Goal: Task Accomplishment & Management: Complete application form

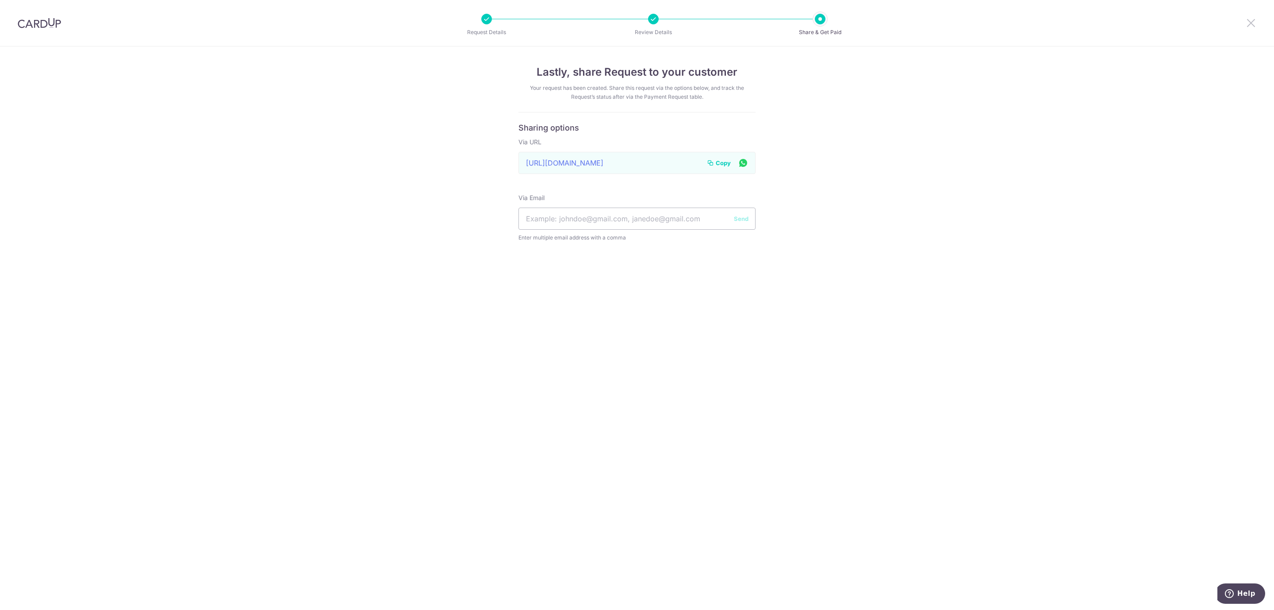
click at [1255, 23] on icon at bounding box center [1251, 22] width 11 height 11
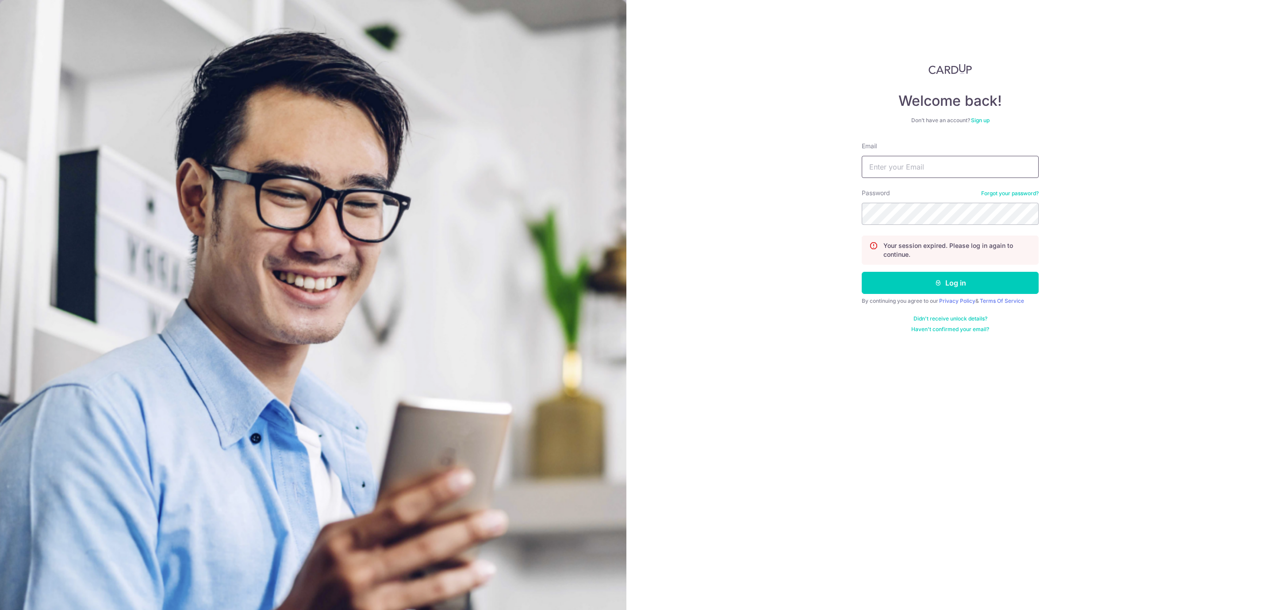
click at [901, 165] on input "Email" at bounding box center [950, 167] width 177 height 22
type input "[EMAIL_ADDRESS][DOMAIN_NAME]"
click at [862, 272] on button "Log in" at bounding box center [950, 283] width 177 height 22
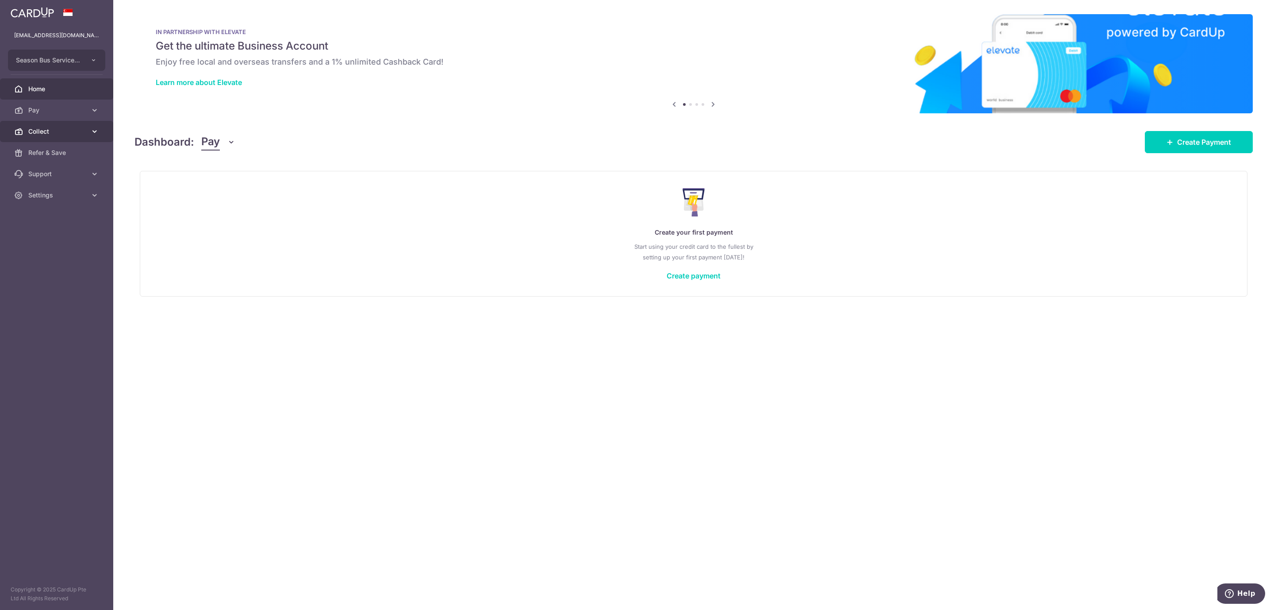
click at [28, 127] on span "Collect" at bounding box center [57, 131] width 58 height 9
click at [65, 198] on span "Payment Requests" at bounding box center [57, 195] width 58 height 9
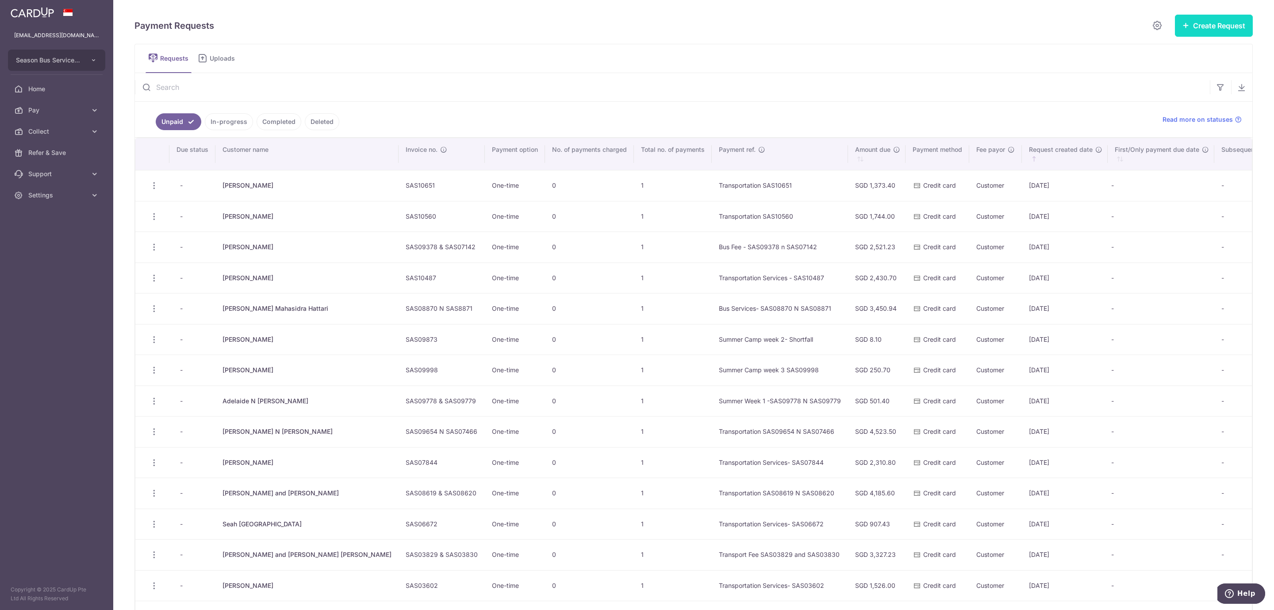
click at [1195, 25] on button "Create Request" at bounding box center [1214, 26] width 78 height 22
click at [1167, 55] on span "Single Request" at bounding box center [1200, 53] width 91 height 11
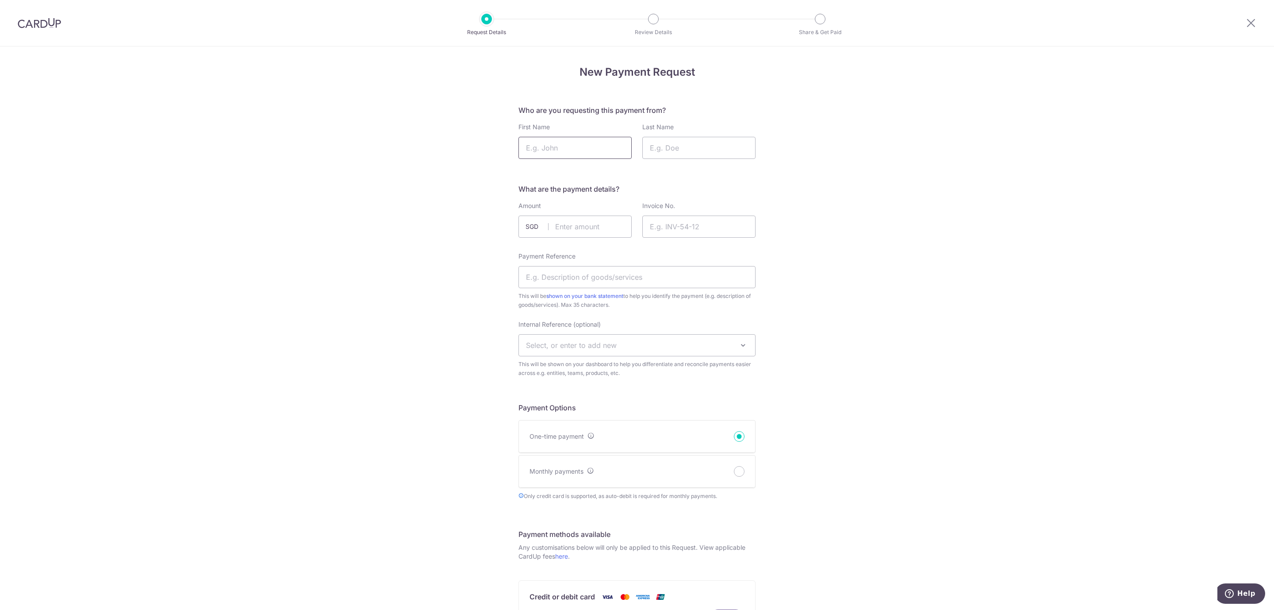
click at [542, 146] on input "First Name" at bounding box center [575, 148] width 113 height 22
click at [539, 150] on input "First Name" at bounding box center [575, 148] width 113 height 22
paste input "Ellora & Siona"
type input "Ellora & Siona"
click at [684, 151] on input "Last Name" at bounding box center [699, 148] width 113 height 22
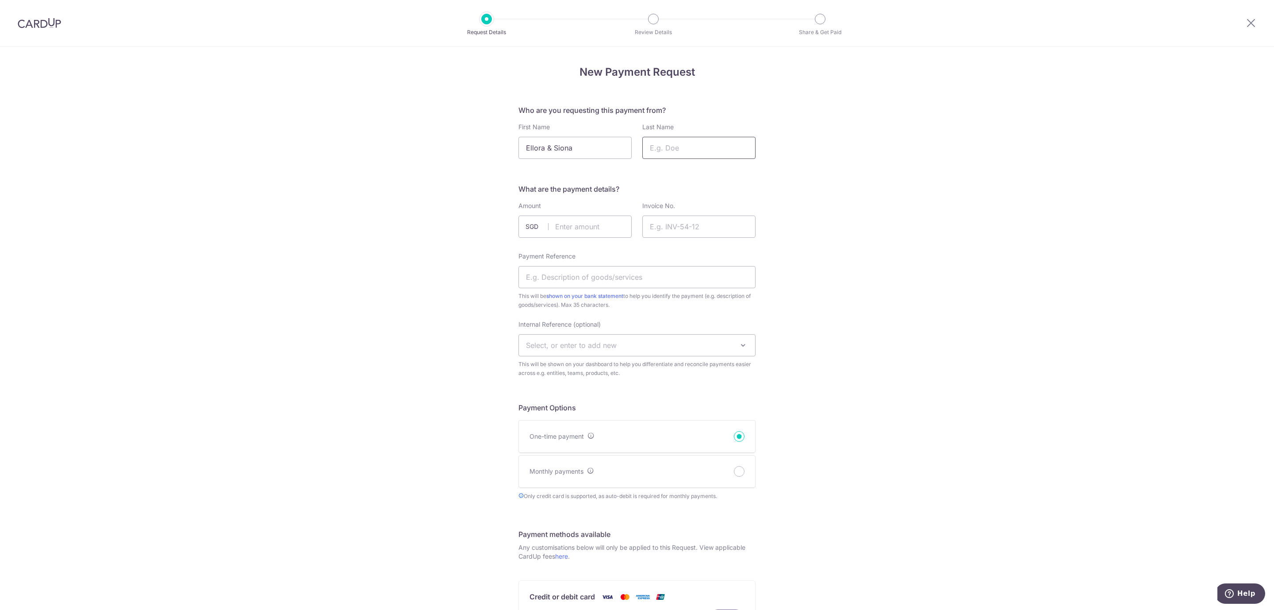
paste input "Gosalia"
type input "Gosalia"
